Goal: Task Accomplishment & Management: Use online tool/utility

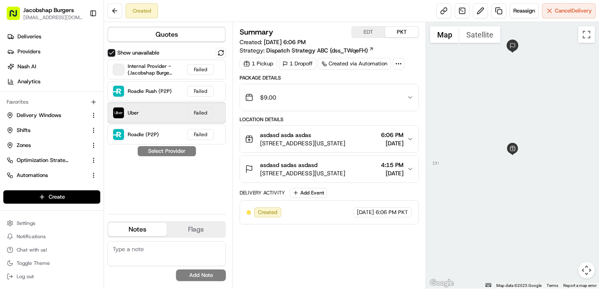
click at [117, 113] on img at bounding box center [118, 112] width 11 height 11
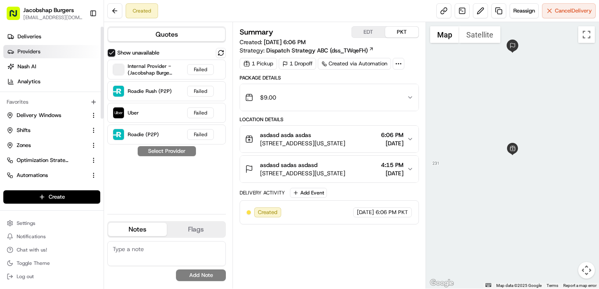
click at [52, 54] on link "Providers" at bounding box center [53, 51] width 100 height 13
